Goal: Find specific page/section: Find specific page/section

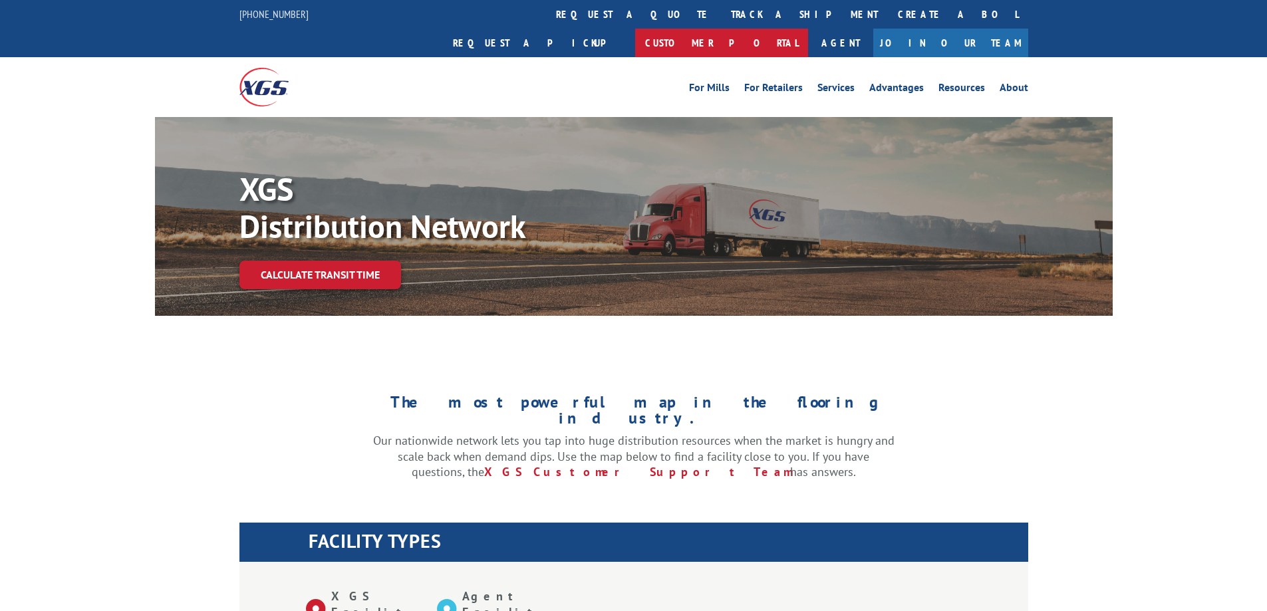
click at [808, 29] on link "Customer Portal" at bounding box center [721, 43] width 173 height 29
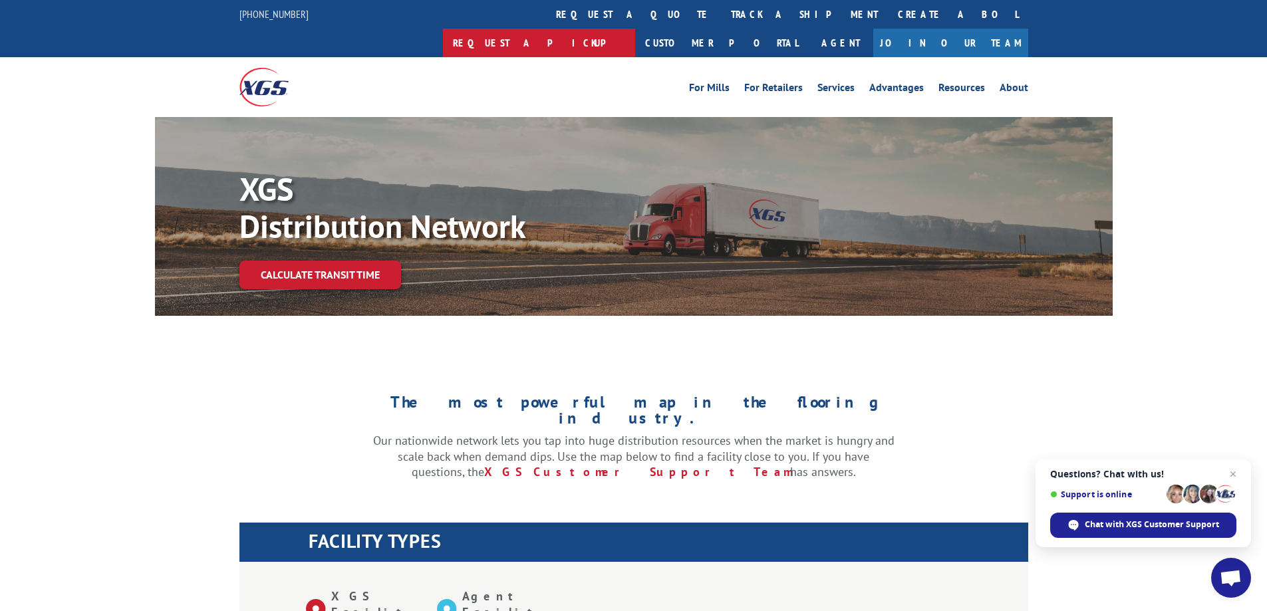
click at [635, 29] on link "Request a pickup" at bounding box center [539, 43] width 192 height 29
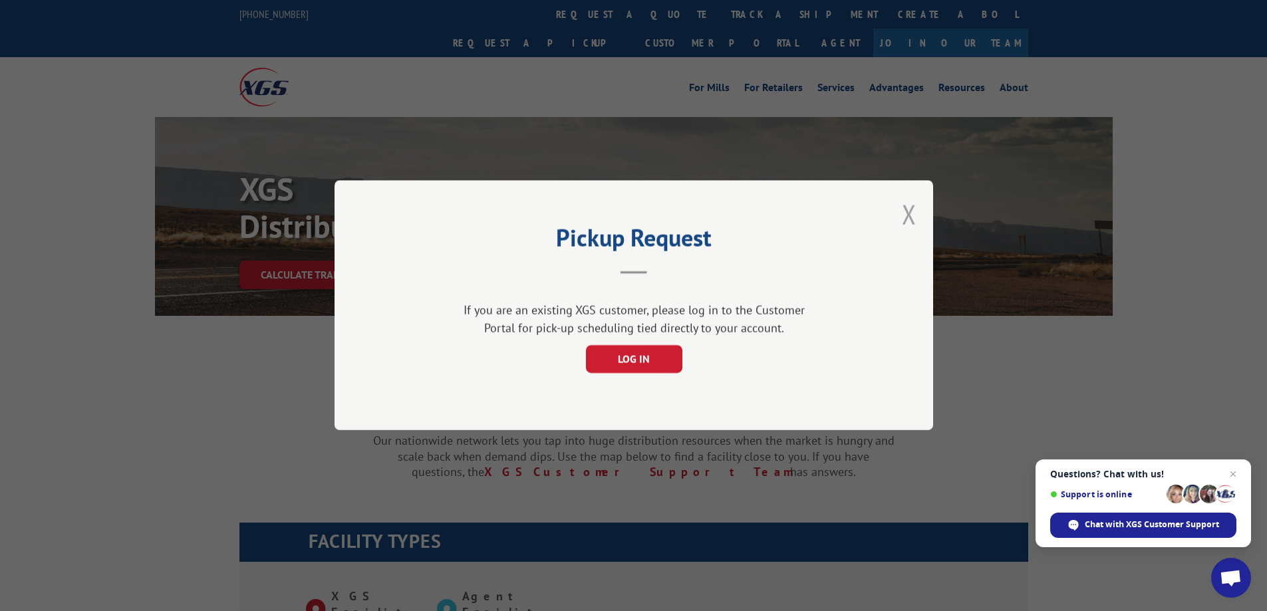
click at [905, 215] on button "Close modal" at bounding box center [909, 214] width 15 height 35
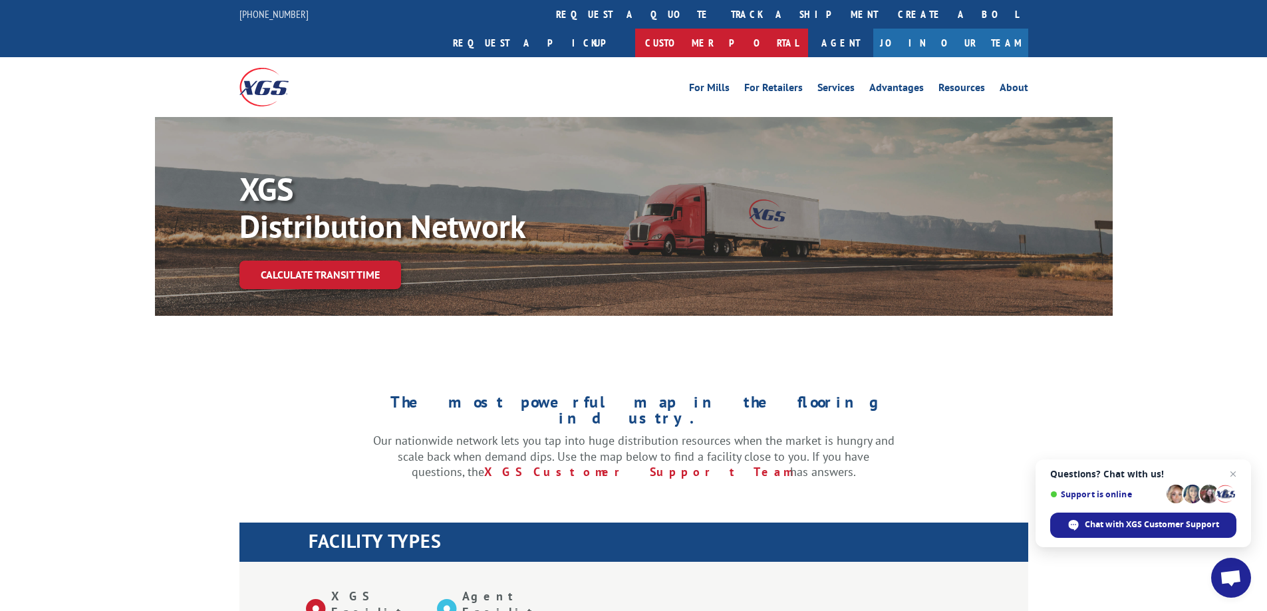
click at [808, 29] on link "Customer Portal" at bounding box center [721, 43] width 173 height 29
